Goal: Task Accomplishment & Management: Complete application form

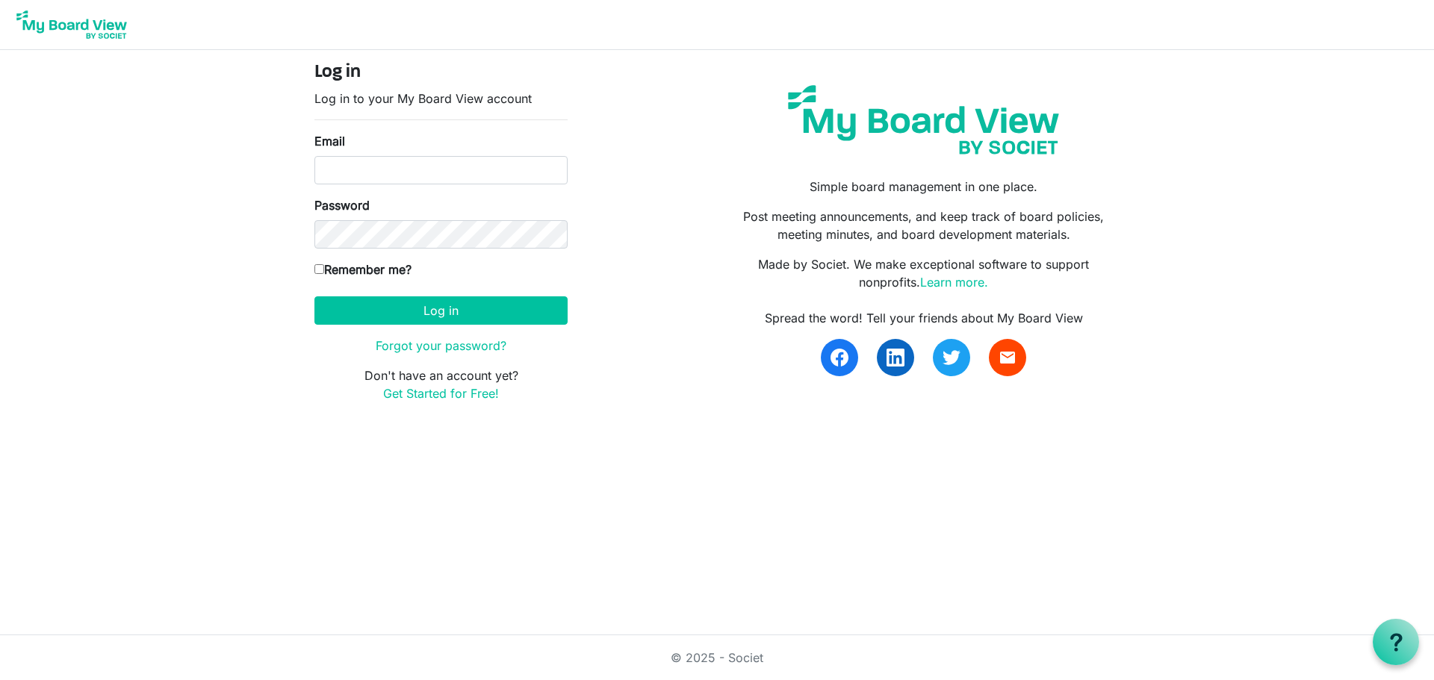
click at [105, 25] on img at bounding box center [71, 24] width 119 height 37
click at [394, 173] on input "Email" at bounding box center [440, 170] width 253 height 28
click at [444, 398] on link "Get Started for Free!" at bounding box center [441, 393] width 116 height 15
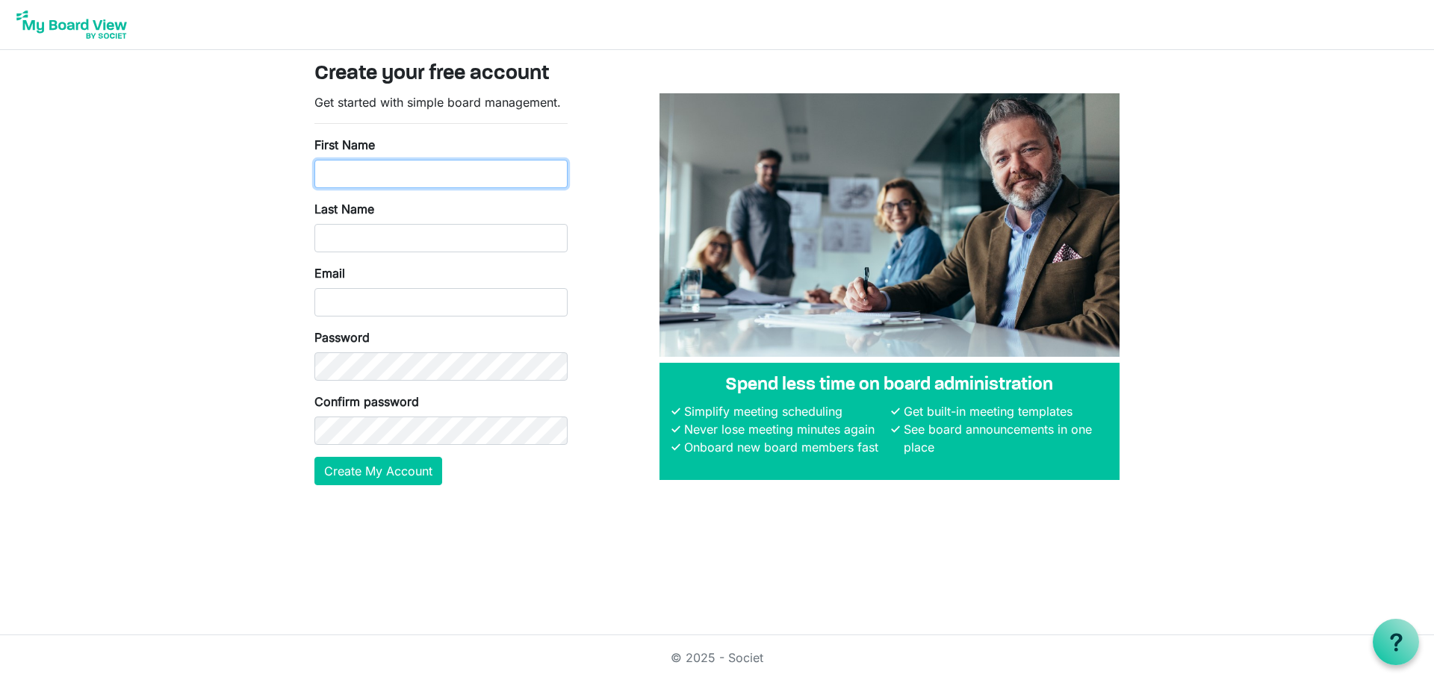
click at [335, 179] on input "First Name" at bounding box center [440, 174] width 253 height 28
type input "Kellie"
type input "Kioa"
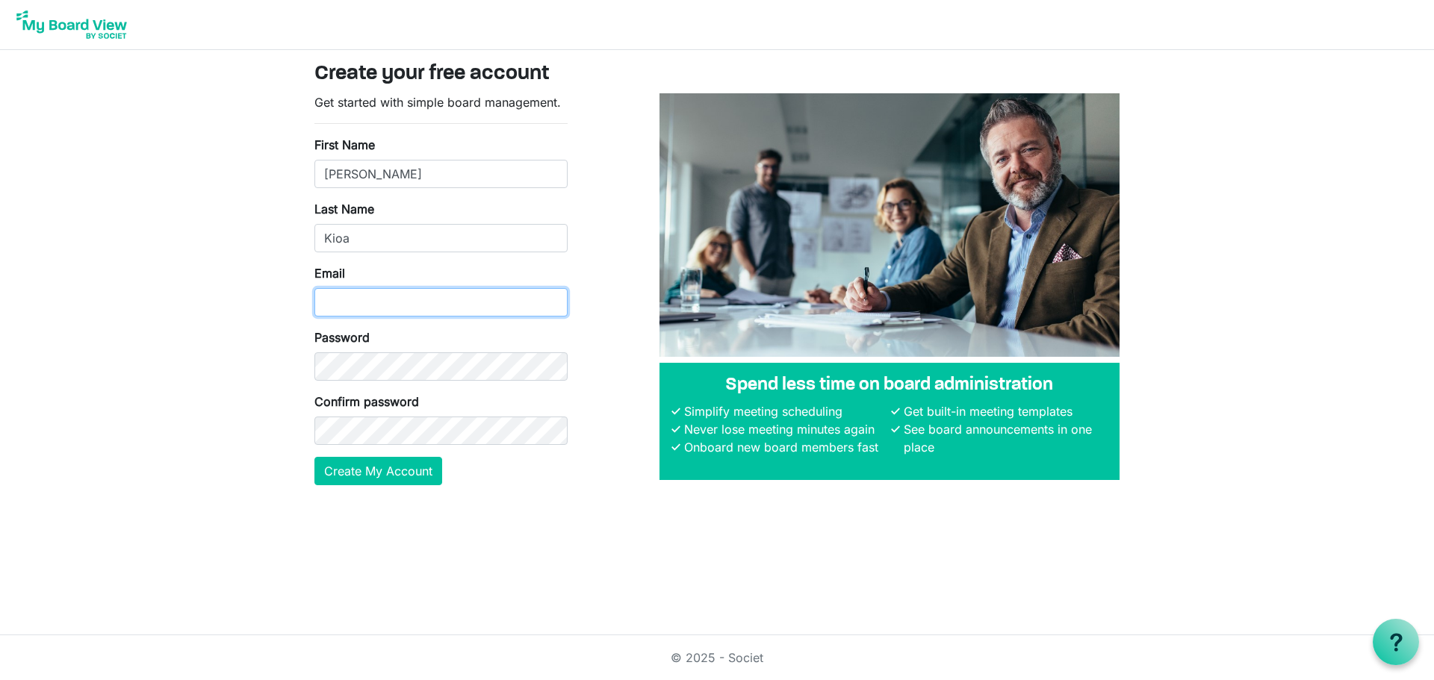
click at [355, 312] on input "Email" at bounding box center [440, 302] width 253 height 28
